Goal: Check status: Check status

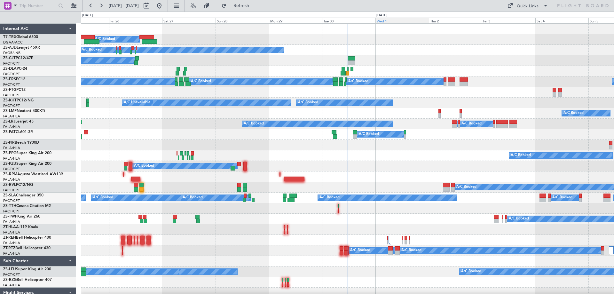
click at [389, 20] on div "Wed 1" at bounding box center [402, 21] width 53 height 6
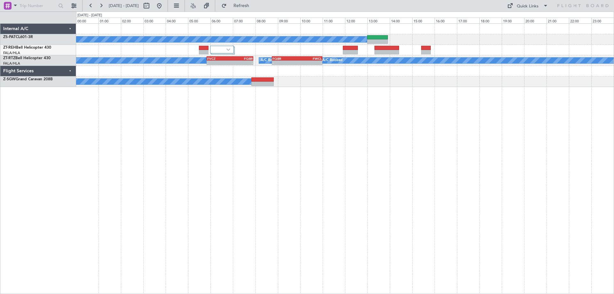
click at [514, 184] on div "A/C Booked A/C Booked A/C Booked A/C Booked A/C Booked A/C Booked A/C Booked A/…" at bounding box center [345, 158] width 538 height 271
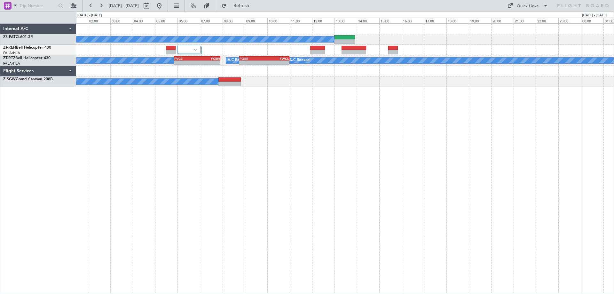
click at [511, 152] on div "A/C Booked A/C Booked A/C Booked A/C Booked A/C Booked A/C Booked A/C Booked A/…" at bounding box center [345, 158] width 538 height 271
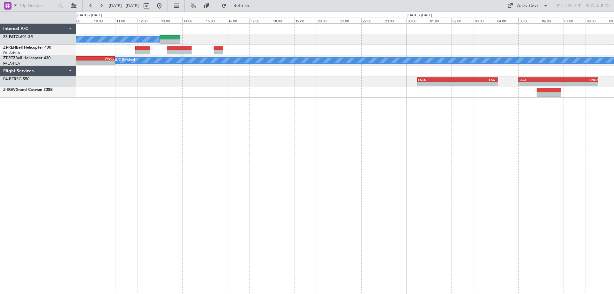
click at [194, 146] on div "A/C Booked A/C Booked A/C Booked A/C Booked A/C Booked A/C Booked A/C Booked - …" at bounding box center [345, 158] width 538 height 271
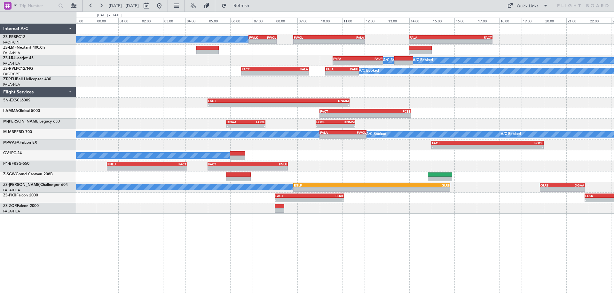
click at [391, 256] on div "A/C Booked A/C Booked - - FWLK 06:50 Z FWCL 08:05 Z - - FWCL 08:50 Z FALA 12:00…" at bounding box center [345, 158] width 538 height 271
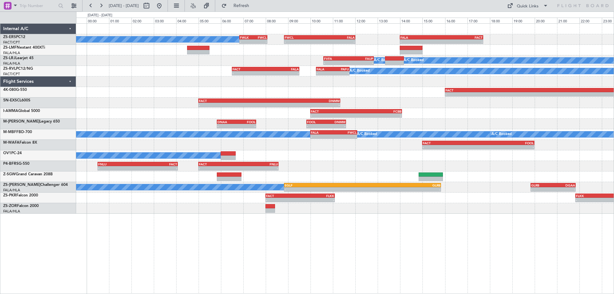
click at [387, 95] on div "- - FACT 16:00 Z UBBB 02:10 Z" at bounding box center [345, 92] width 538 height 11
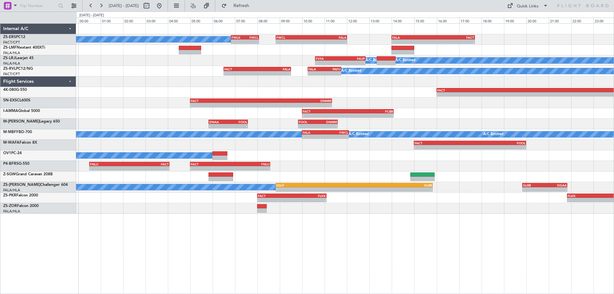
click at [412, 95] on div "- - FACT 16:00 Z UBBB 02:10 Z" at bounding box center [345, 92] width 538 height 11
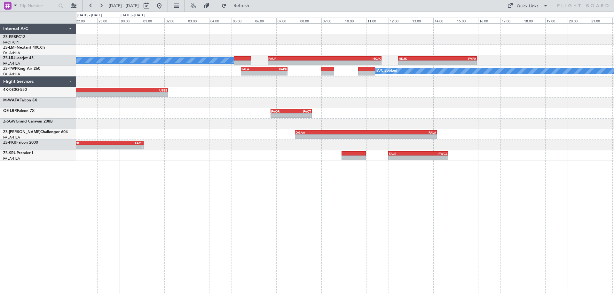
click at [298, 177] on div "- - FALA 14:00 Z FACT 17:43 Z A/C Booked A/C Booked A/C Booked - - FAUP 06:37 Z…" at bounding box center [345, 158] width 538 height 271
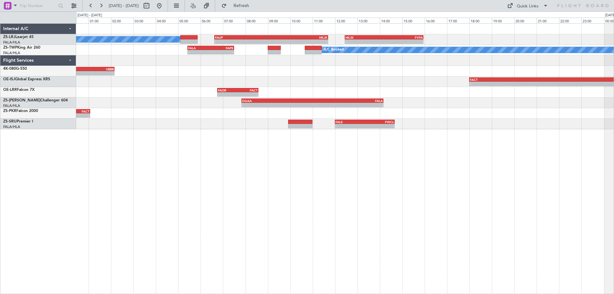
click at [429, 102] on div "A/C Booked A/C Booked A/C Booked - - FAUP 06:37 Z HKJK 11:42 Z - - HKJK 12:27 Z…" at bounding box center [345, 77] width 538 height 106
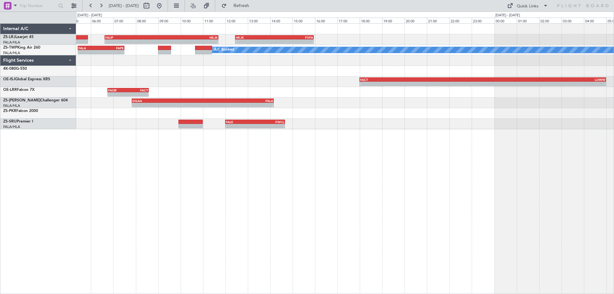
click at [334, 147] on div "- - FAUP 06:37 Z HKJK 11:42 Z - - HKJK 12:27 Z FVFA 15:57 Z A/C Booked A/C Book…" at bounding box center [345, 158] width 538 height 271
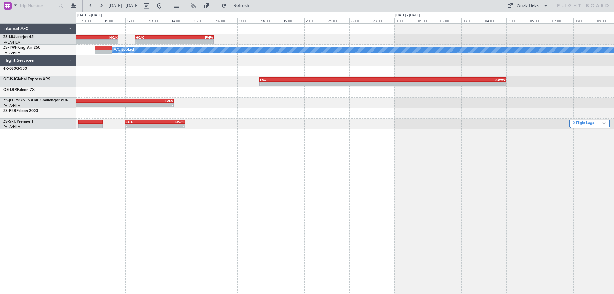
click at [313, 172] on div "- - FAUP 06:37 Z HKJK 11:42 Z - - HKJK 12:27 Z FVFA 15:57 Z A/C Booked A/C Book…" at bounding box center [345, 158] width 538 height 271
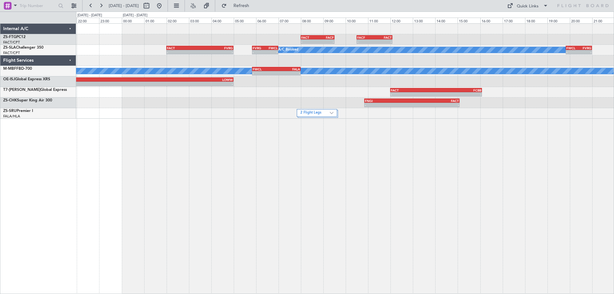
click at [420, 198] on div "- - FACT 08:00 Z FACF 09:30 Z - - FACF 10:30 Z FACT 12:05 Z A/C Booked - - FACT…" at bounding box center [345, 158] width 538 height 271
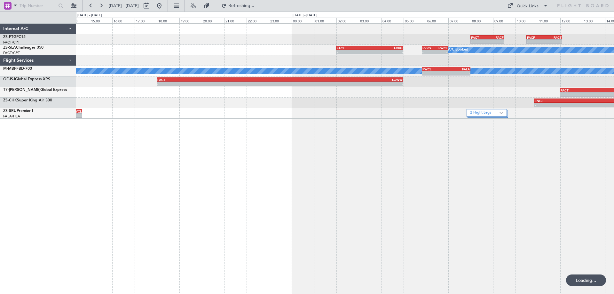
click at [301, 197] on div "- - FACT 08:00 Z FACF 09:30 Z - - FACF 10:30 Z FACT 12:05 Z A/C Booked - - FACT…" at bounding box center [345, 158] width 538 height 271
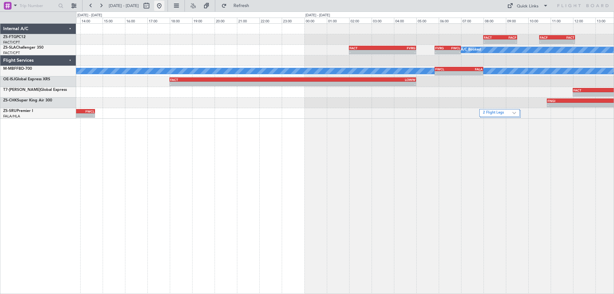
click at [164, 6] on button at bounding box center [159, 6] width 10 height 10
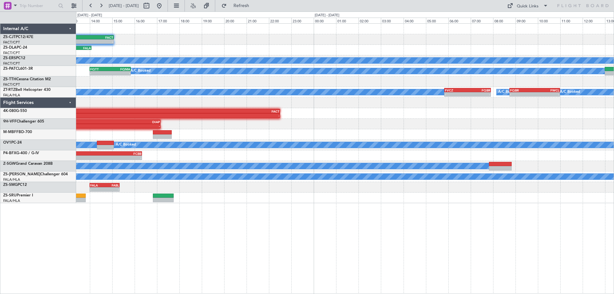
click at [237, 261] on div "- - FAGM 11:50 Z FACT 15:05 Z FATW 12:55 Z FALA 14:05 Z 08:26 Z 09:55 Z FYWH 08…" at bounding box center [345, 158] width 538 height 271
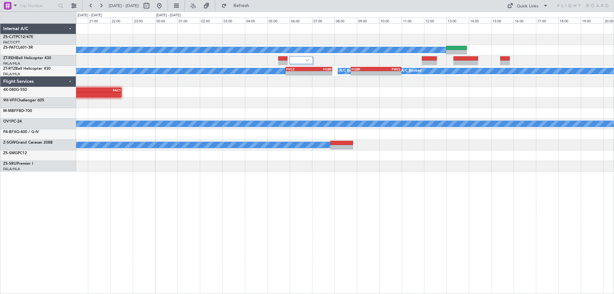
click at [428, 250] on div "- - FAGM 11:50 Z FACT 15:05 Z A/C Booked FQTT 14:00 Z FQMA 15:50 Z - - A/C Book…" at bounding box center [345, 158] width 538 height 271
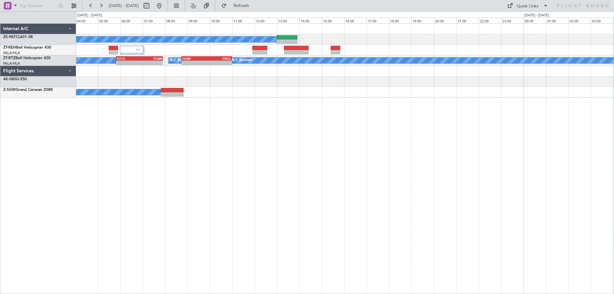
click at [193, 243] on div "A/C Booked A/C Booked A/C Booked A/C Booked A/C Booked A/C Booked A/C Booked A/…" at bounding box center [345, 158] width 538 height 271
